Goal: Task Accomplishment & Management: Use online tool/utility

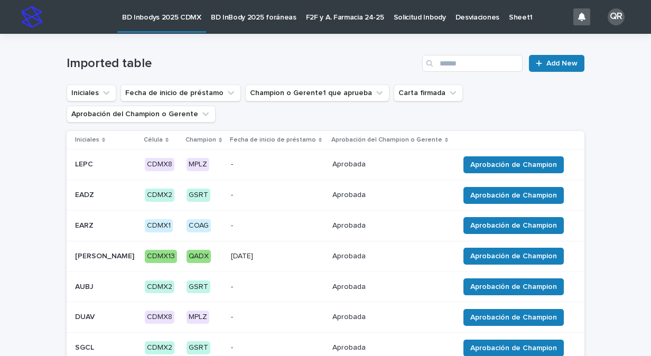
click at [285, 142] on div "Fecha de inicio de préstamo" at bounding box center [277, 140] width 95 height 12
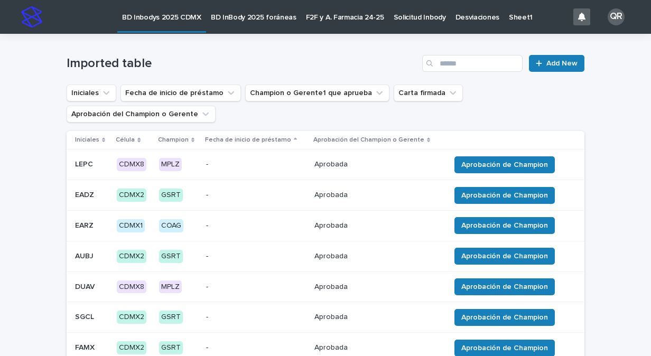
click at [285, 142] on div "Fecha de inicio de préstamo" at bounding box center [256, 140] width 102 height 12
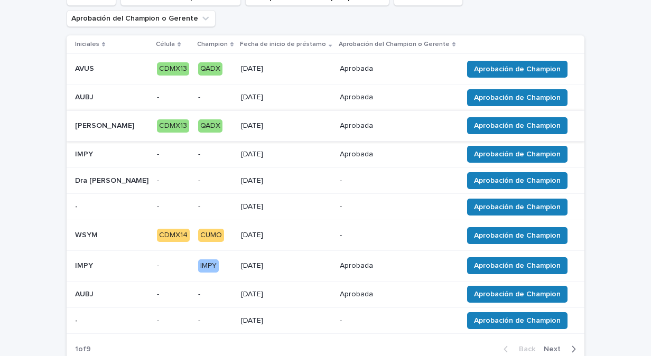
scroll to position [106, 0]
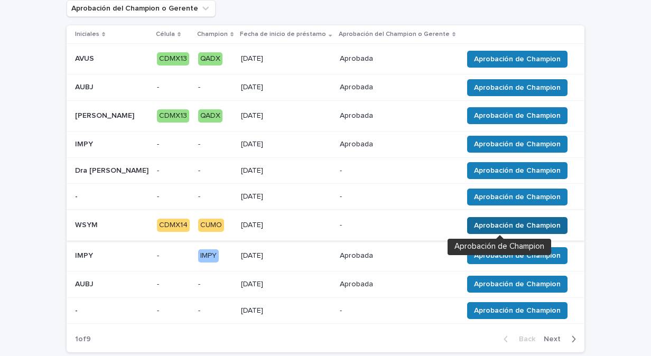
click at [474, 222] on span "Aprobación de Champion" at bounding box center [517, 225] width 87 height 11
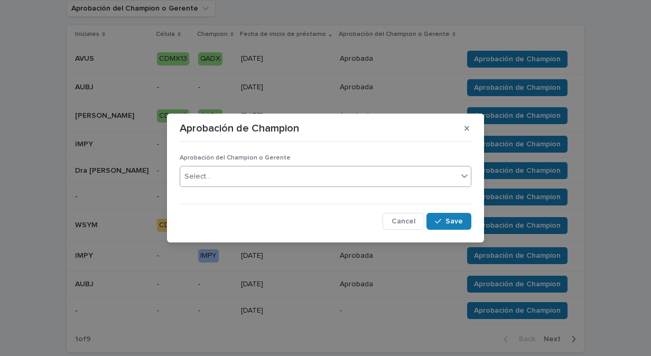
click at [466, 174] on icon at bounding box center [464, 176] width 11 height 11
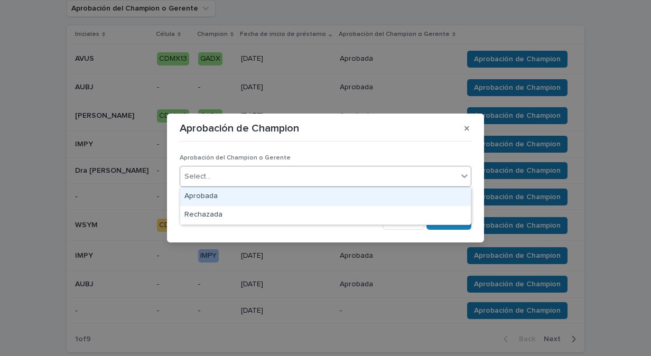
click at [414, 200] on div "Aprobada" at bounding box center [325, 197] width 291 height 18
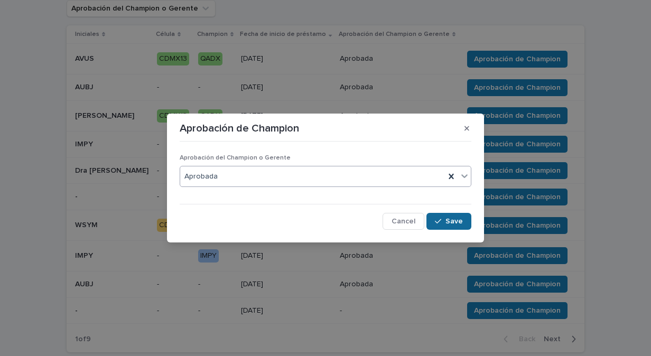
click at [451, 224] on span "Save" at bounding box center [453, 221] width 17 height 7
